Goal: Information Seeking & Learning: Learn about a topic

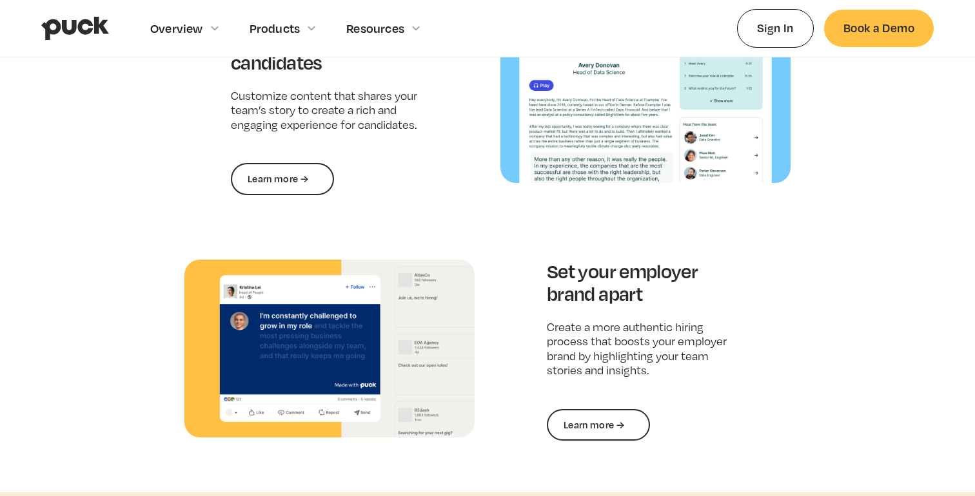
scroll to position [1820, 0]
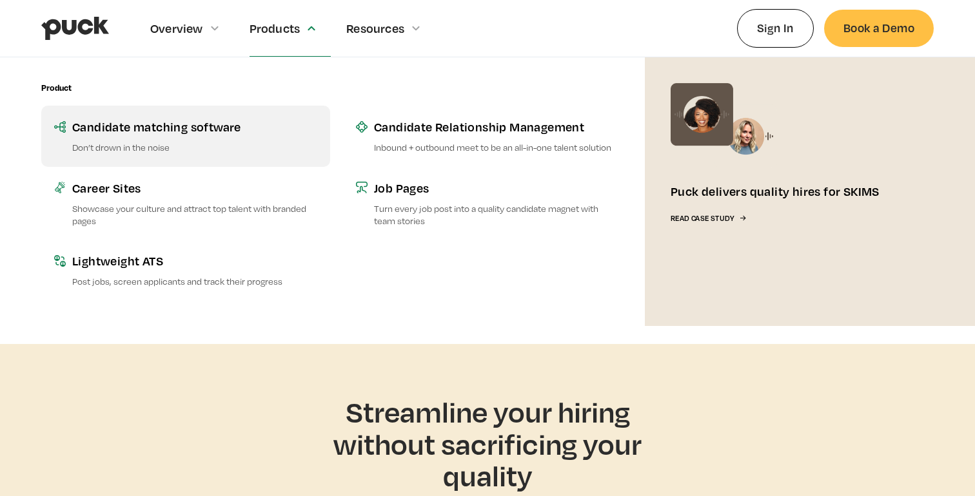
click at [154, 120] on div "Candidate matching software" at bounding box center [194, 127] width 245 height 16
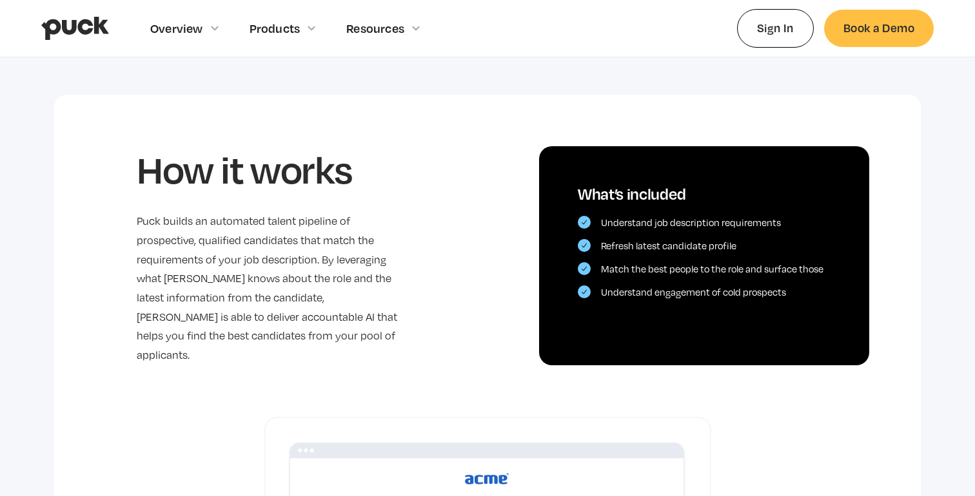
scroll to position [479, 0]
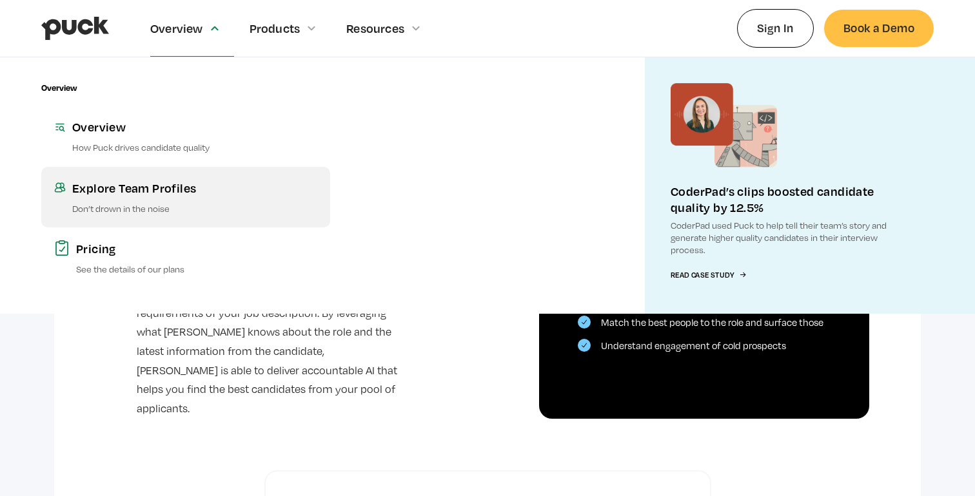
click at [150, 182] on div "Explore Team Profiles" at bounding box center [194, 188] width 245 height 16
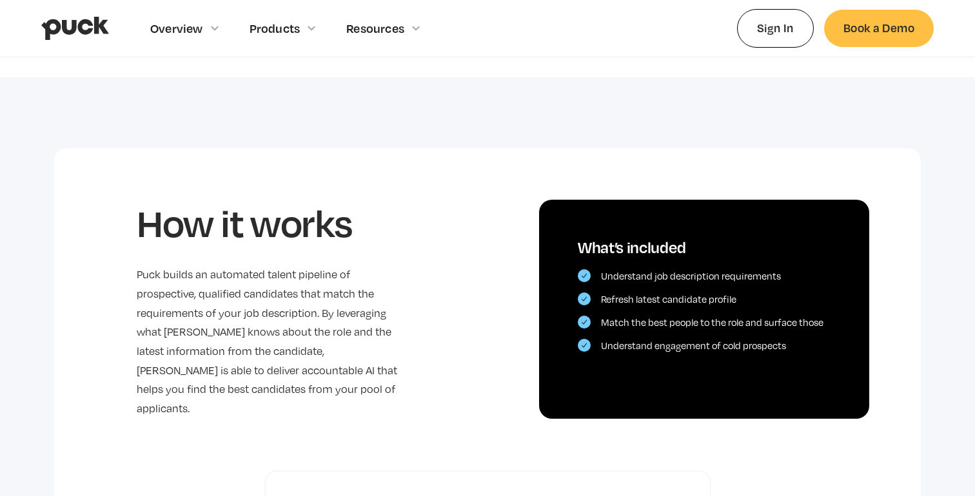
click at [88, 37] on img "home" at bounding box center [75, 28] width 68 height 24
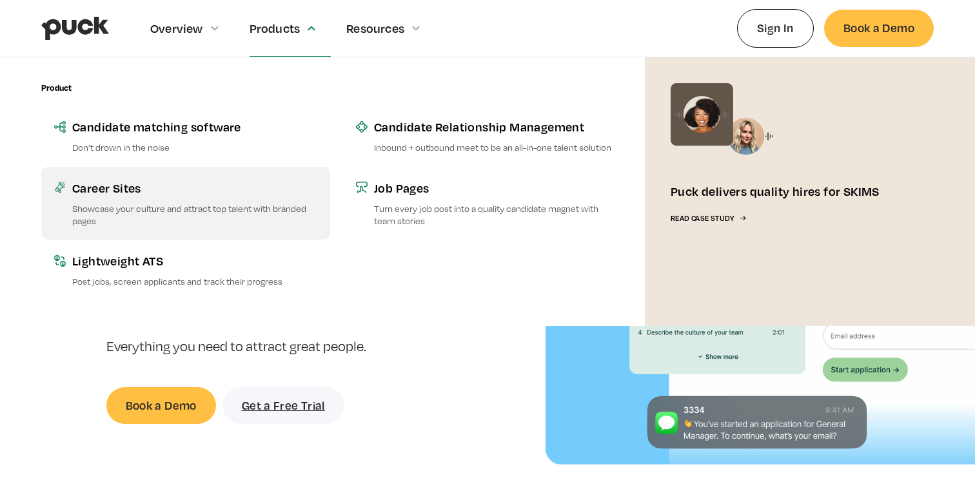
click at [137, 197] on link "Career Sites Showcase your culture and attract top talent with branded pages" at bounding box center [185, 203] width 289 height 73
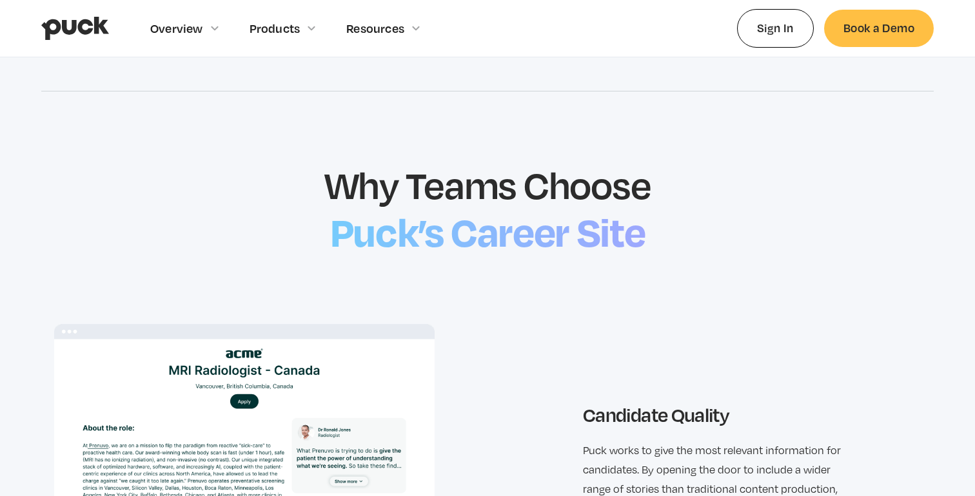
scroll to position [1416, 0]
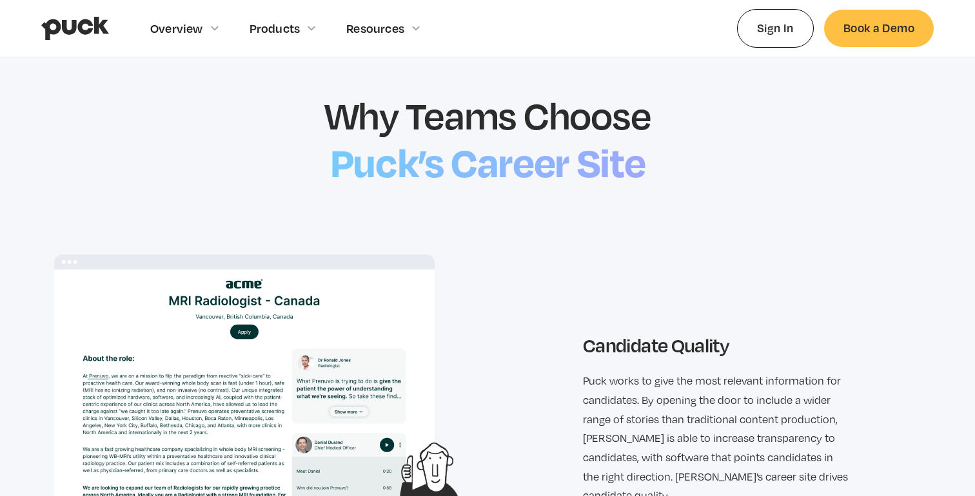
click at [429, 155] on h2 "Puck’s Career Site" at bounding box center [488, 160] width 328 height 55
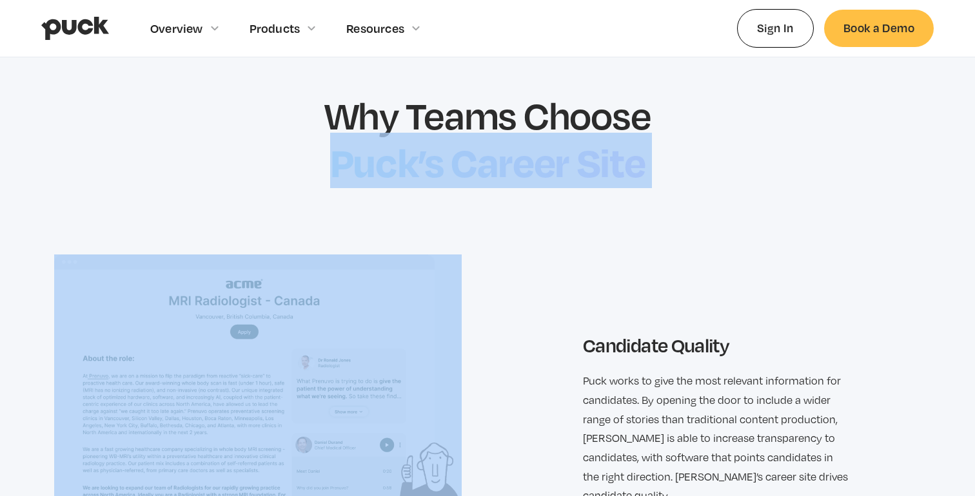
click at [326, 166] on h2 "Puck’s Career Site" at bounding box center [488, 160] width 328 height 55
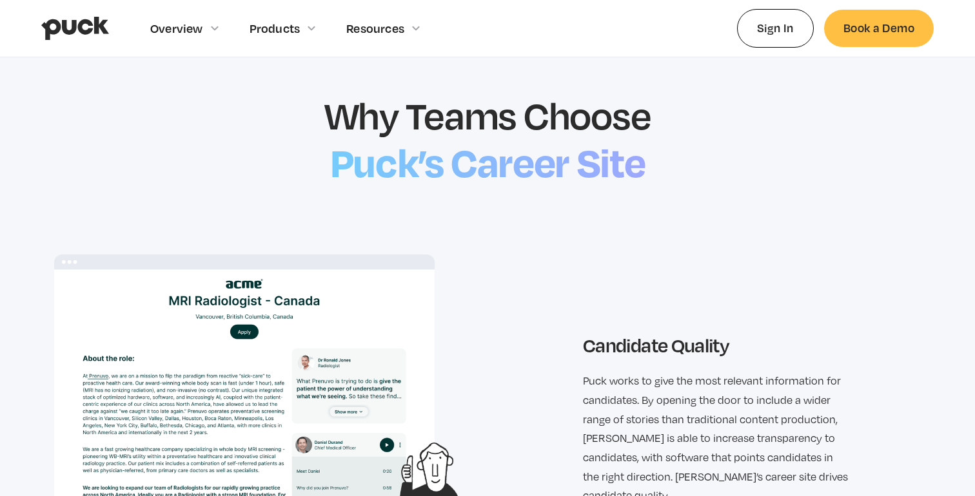
click at [326, 157] on h2 "Puck’s Career Site" at bounding box center [488, 160] width 328 height 55
click at [560, 168] on h2 "Puck’s Career Site" at bounding box center [488, 160] width 328 height 55
click at [654, 351] on h3 "Candidate Quality" at bounding box center [717, 345] width 268 height 23
click at [642, 382] on p "Puck works to give the most relevant information for candidates. By opening the…" at bounding box center [717, 439] width 268 height 134
click at [640, 387] on p "Puck works to give the most relevant information for candidates. By opening the…" at bounding box center [717, 439] width 268 height 134
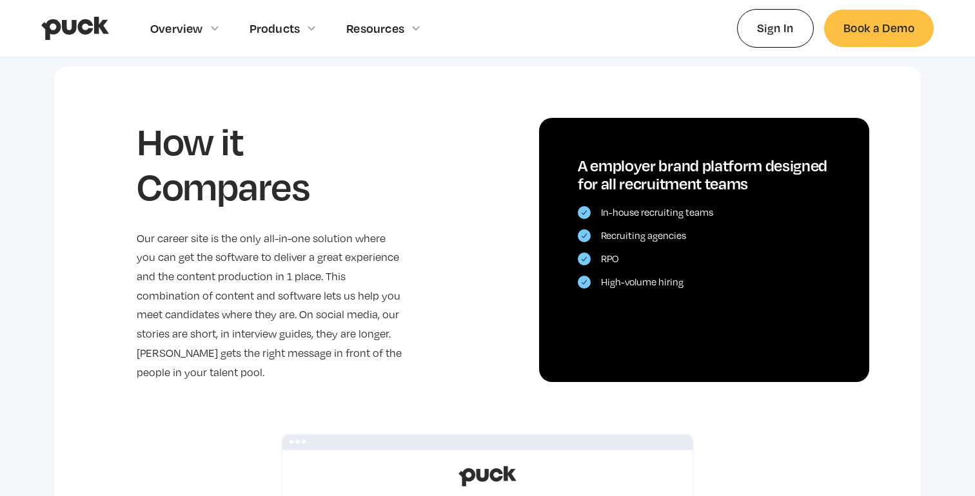
scroll to position [3148, 0]
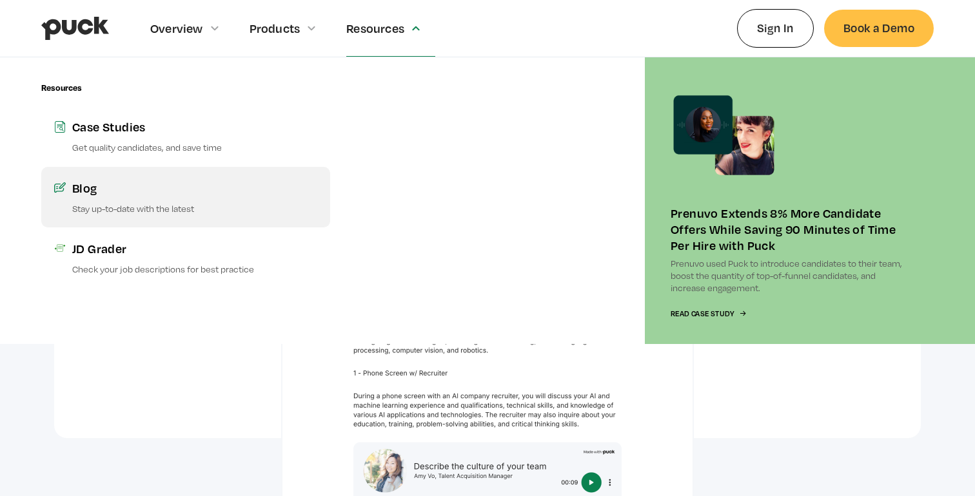
click at [137, 200] on link "Blog Stay up-to-date with the latest" at bounding box center [185, 197] width 289 height 61
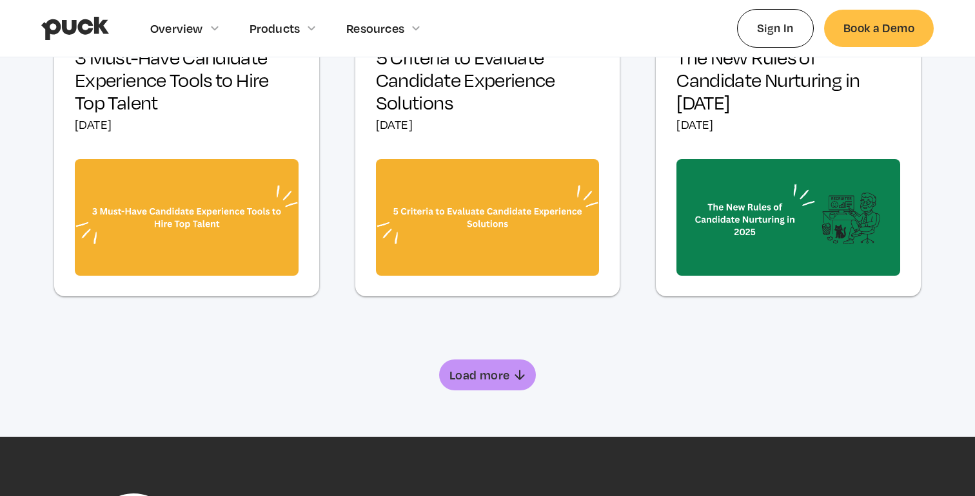
scroll to position [812, 0]
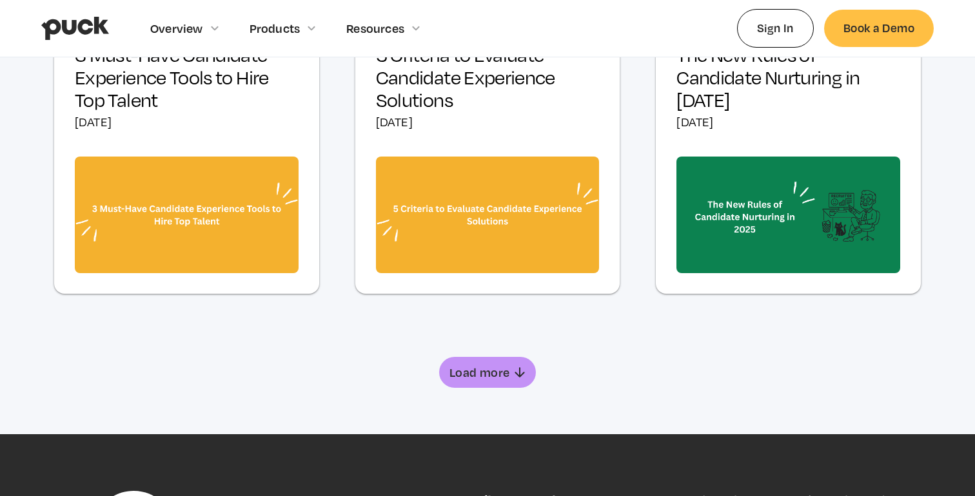
click at [491, 376] on div "Load more" at bounding box center [479, 372] width 61 height 13
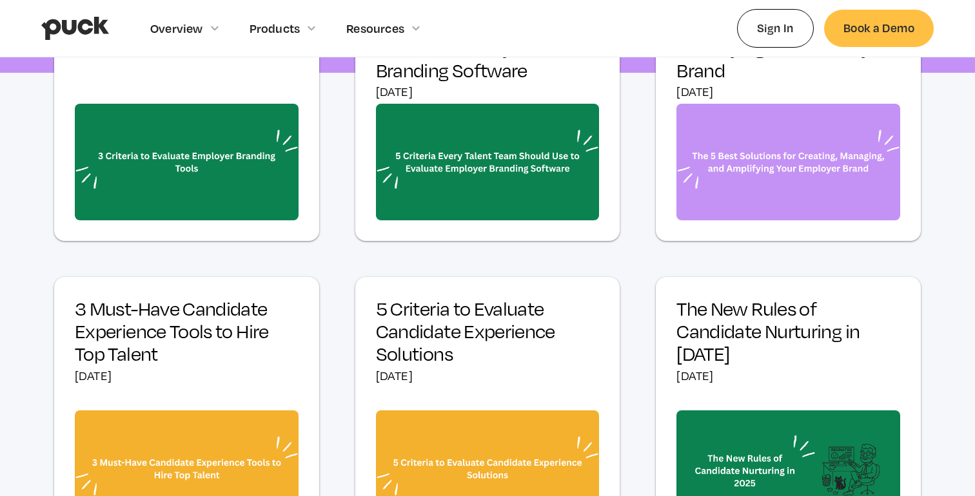
scroll to position [0, 0]
